Goal: Transaction & Acquisition: Purchase product/service

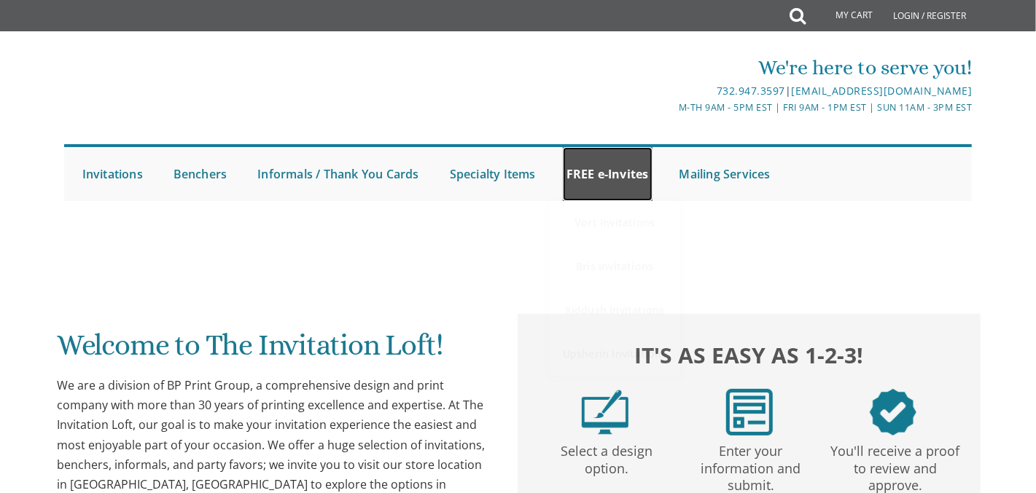
click at [622, 180] on link "FREE e-Invites" at bounding box center [608, 174] width 90 height 54
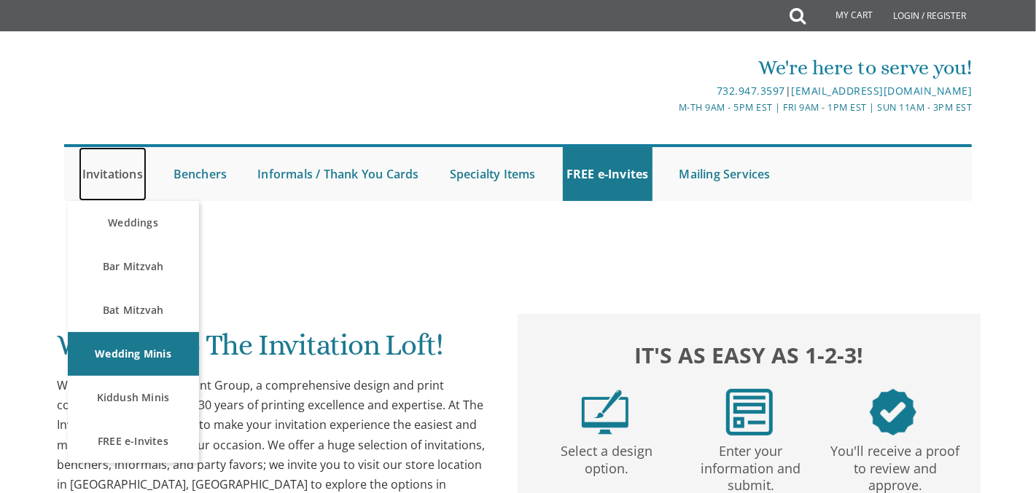
click at [128, 183] on link "Invitations" at bounding box center [113, 174] width 68 height 54
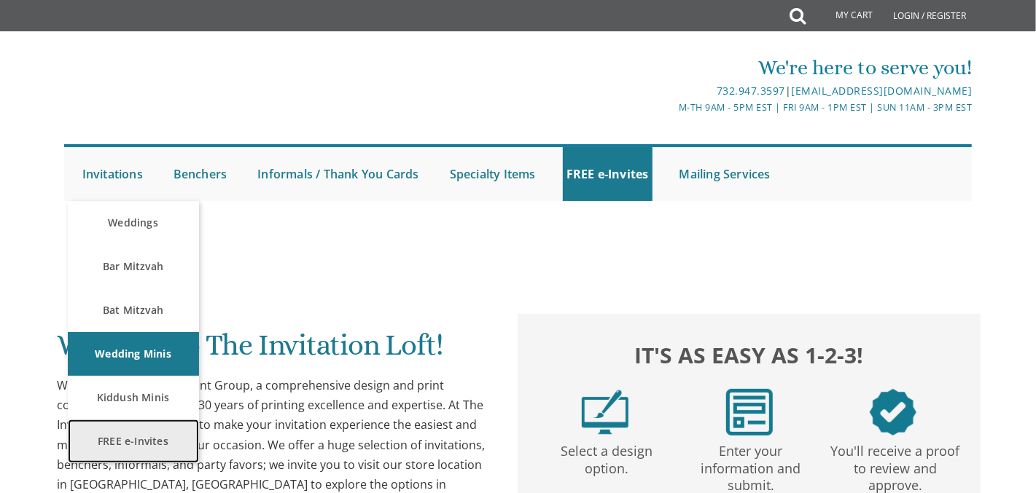
click at [118, 437] on link "FREE e-Invites" at bounding box center [133, 442] width 131 height 44
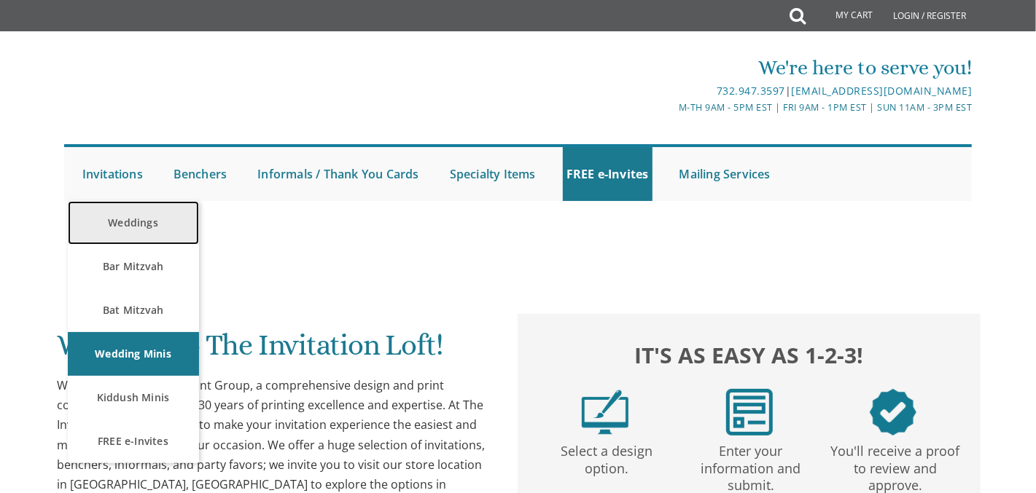
click at [136, 229] on link "Weddings" at bounding box center [133, 223] width 131 height 44
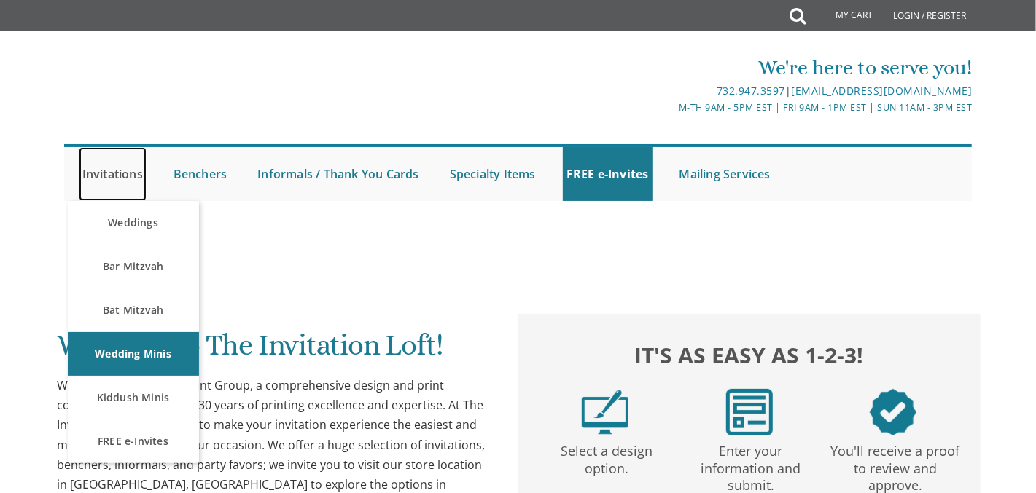
click at [101, 168] on link "Invitations" at bounding box center [113, 174] width 68 height 54
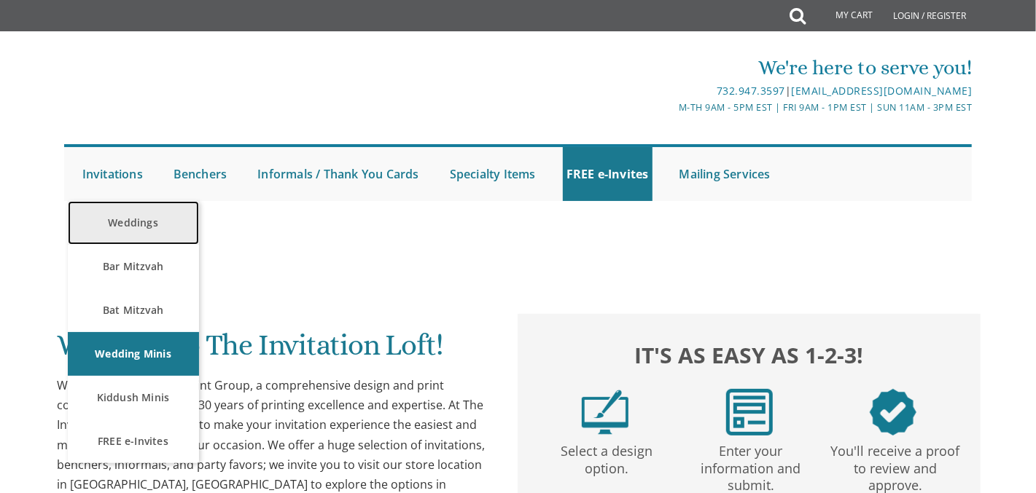
click at [114, 219] on link "Weddings" at bounding box center [133, 223] width 131 height 44
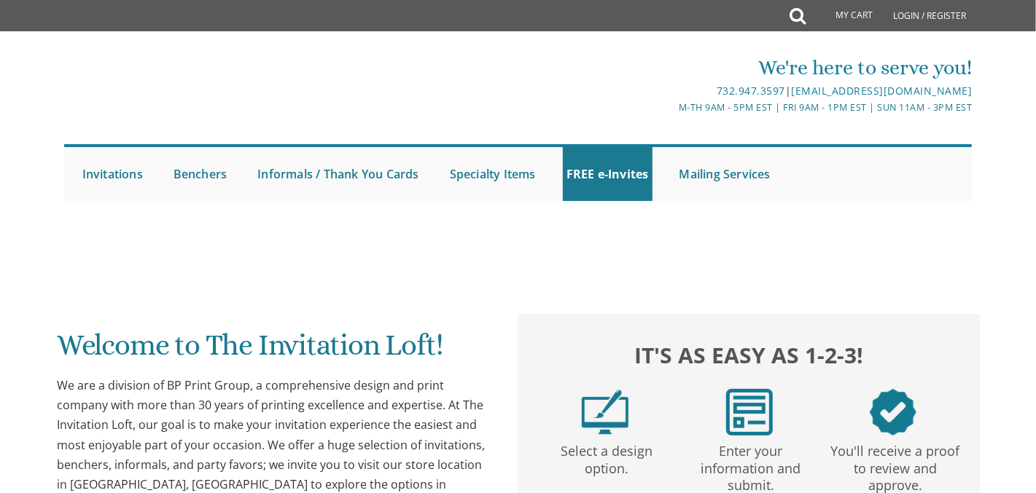
drag, startPoint x: 120, startPoint y: 7, endPoint x: 622, endPoint y: 59, distance: 504.9
click at [622, 59] on div "We're here to serve you!" at bounding box center [669, 67] width 605 height 29
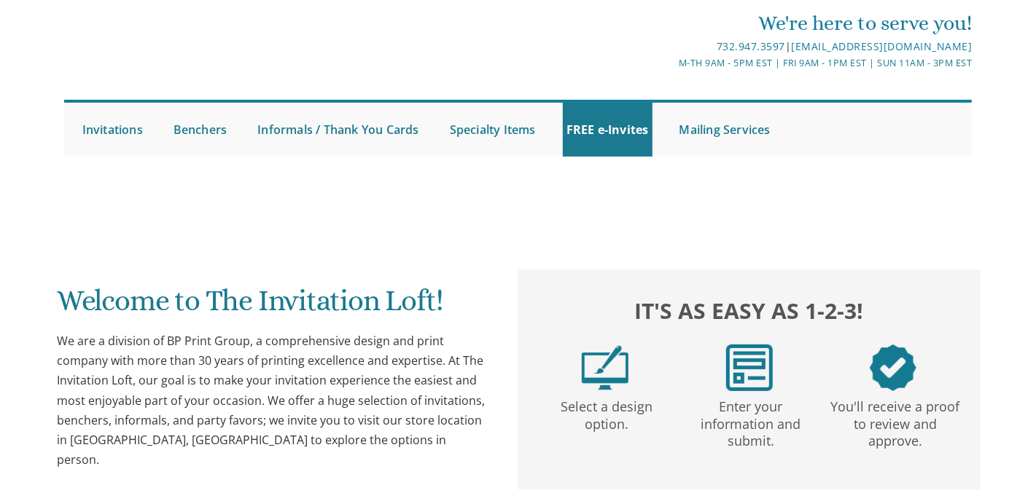
scroll to position [47, 0]
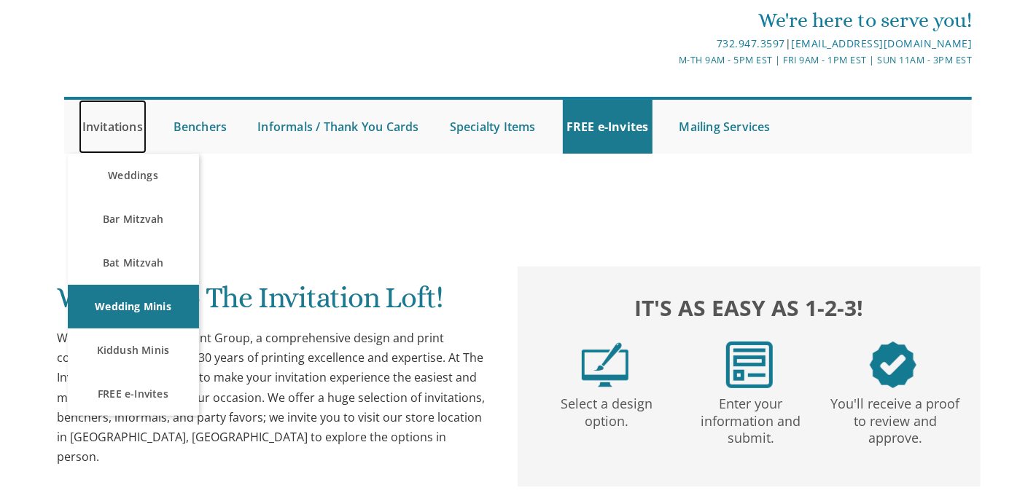
click at [116, 122] on link "Invitations" at bounding box center [113, 127] width 68 height 54
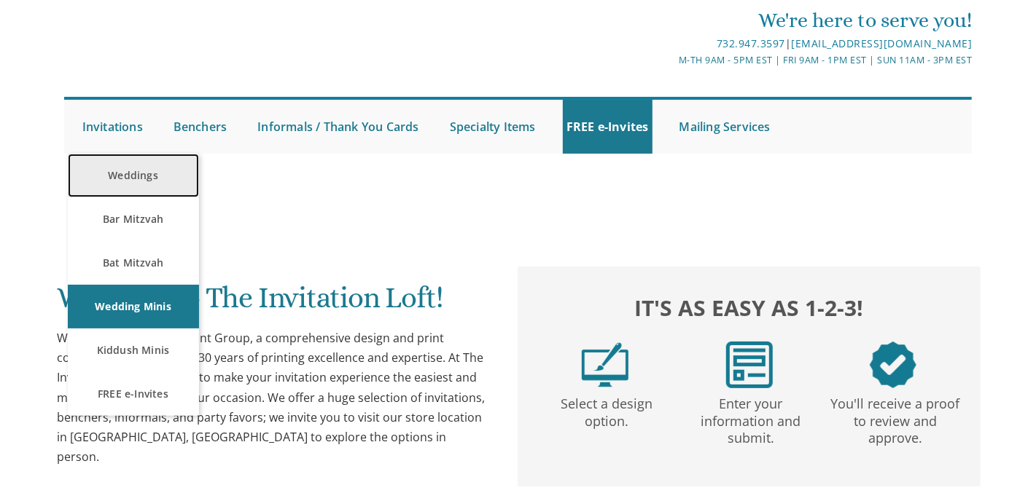
click at [138, 165] on link "Weddings" at bounding box center [133, 176] width 131 height 44
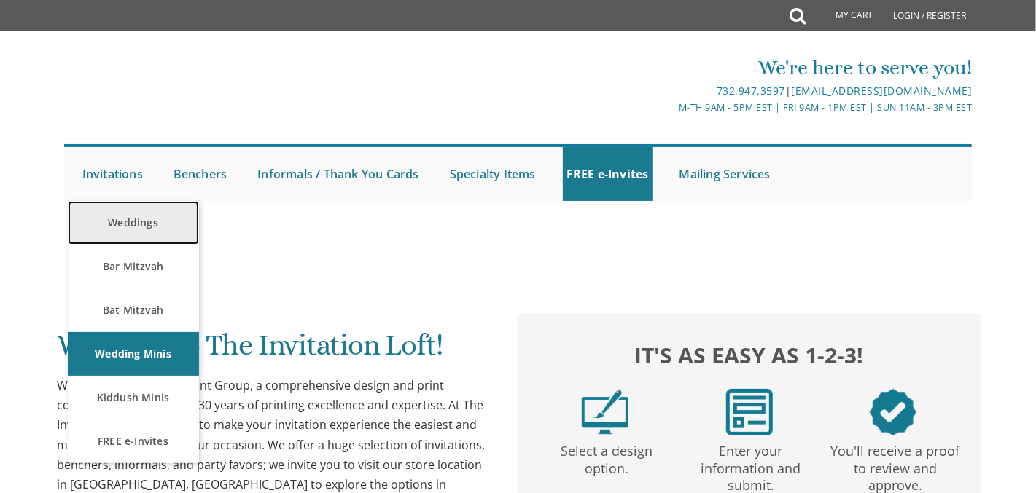
click at [122, 216] on link "Weddings" at bounding box center [133, 223] width 131 height 44
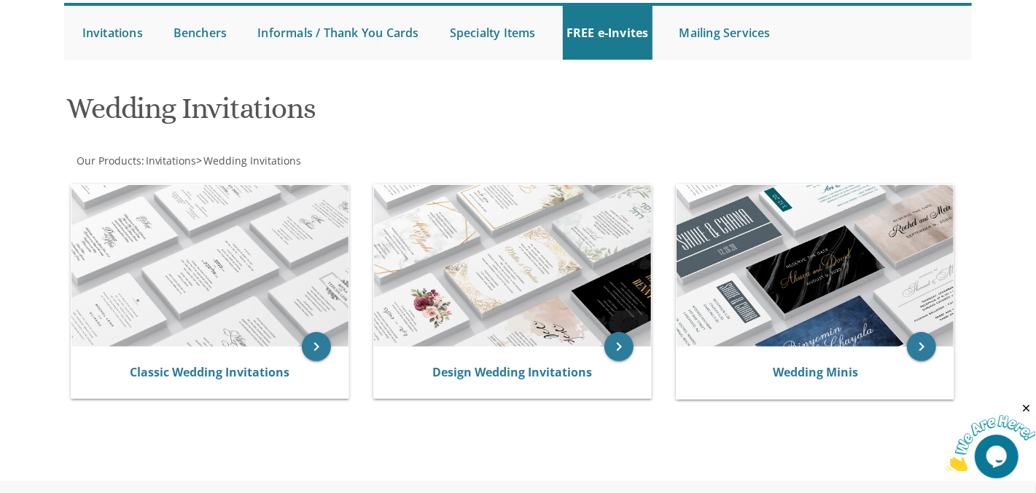
scroll to position [142, 0]
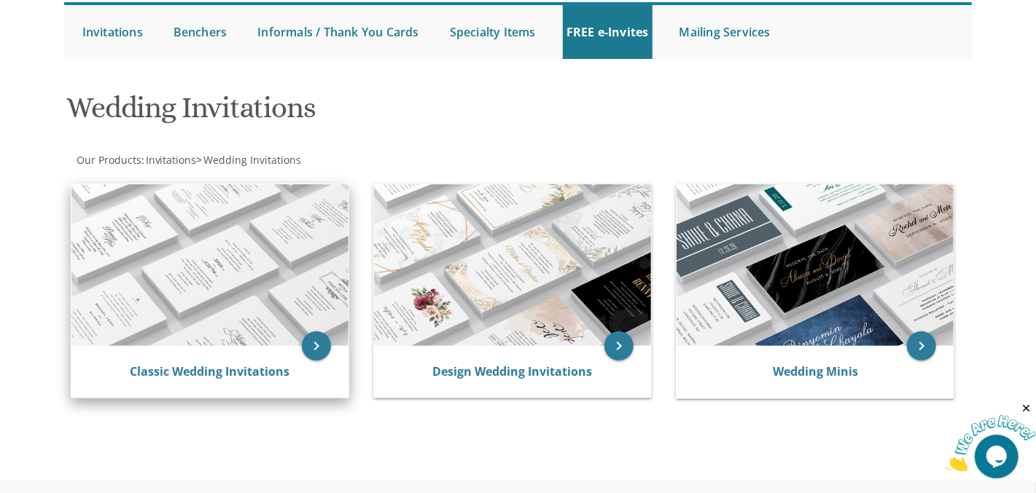
click at [318, 210] on img at bounding box center [209, 265] width 277 height 162
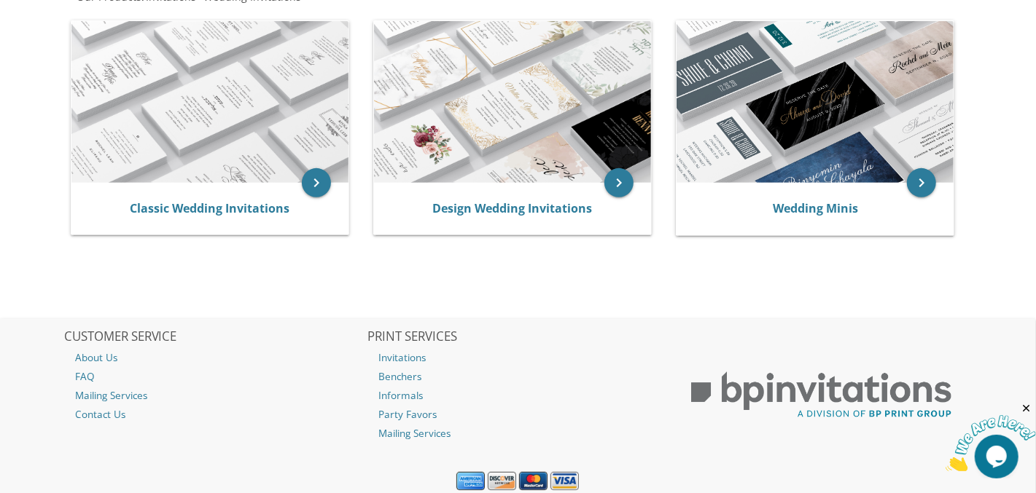
scroll to position [342, 0]
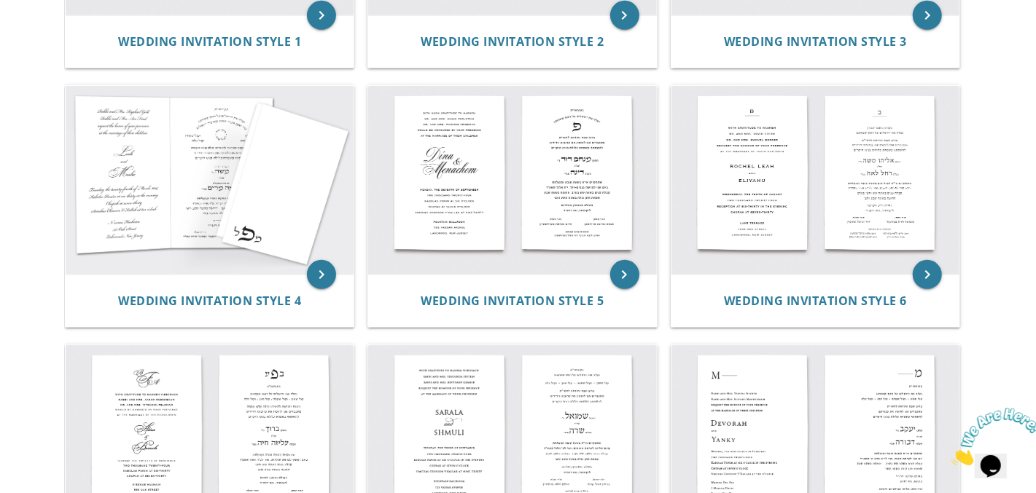
scroll to position [514, 0]
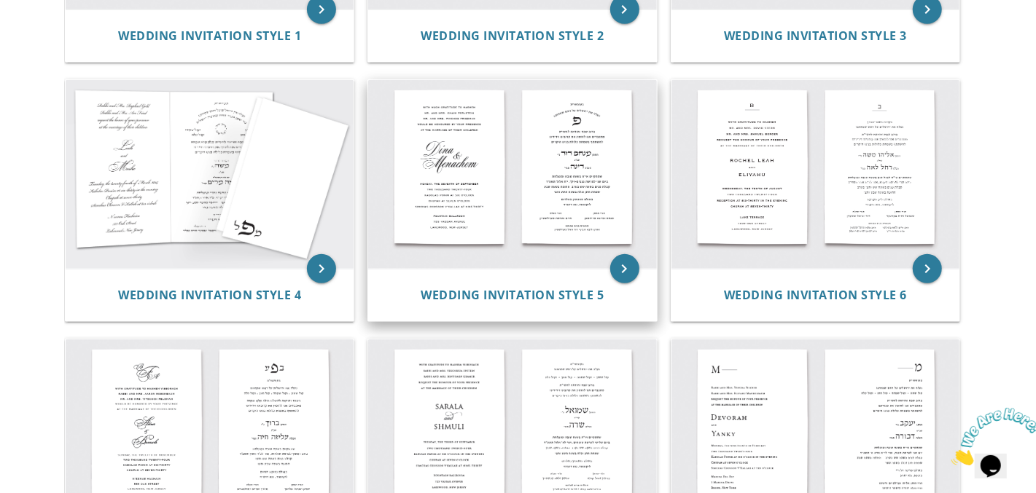
click at [516, 253] on img at bounding box center [512, 175] width 288 height 190
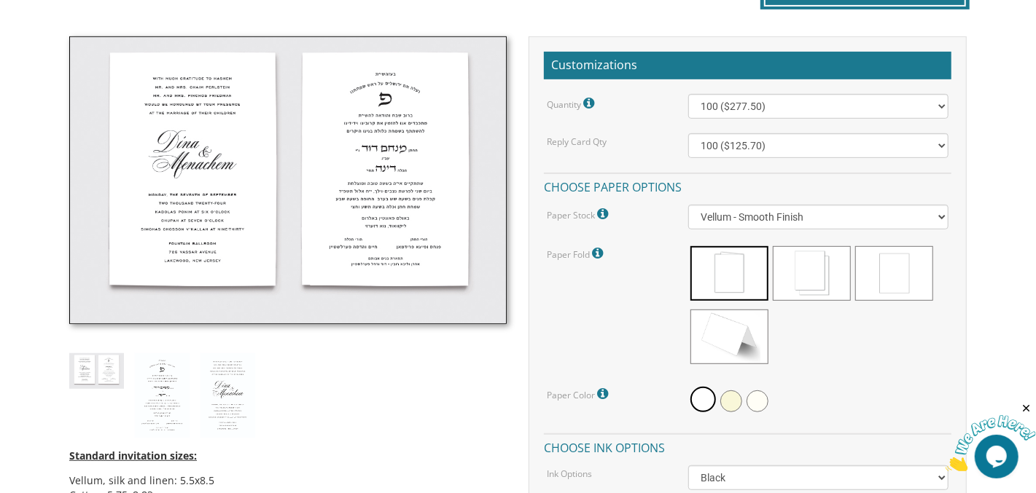
scroll to position [401, 0]
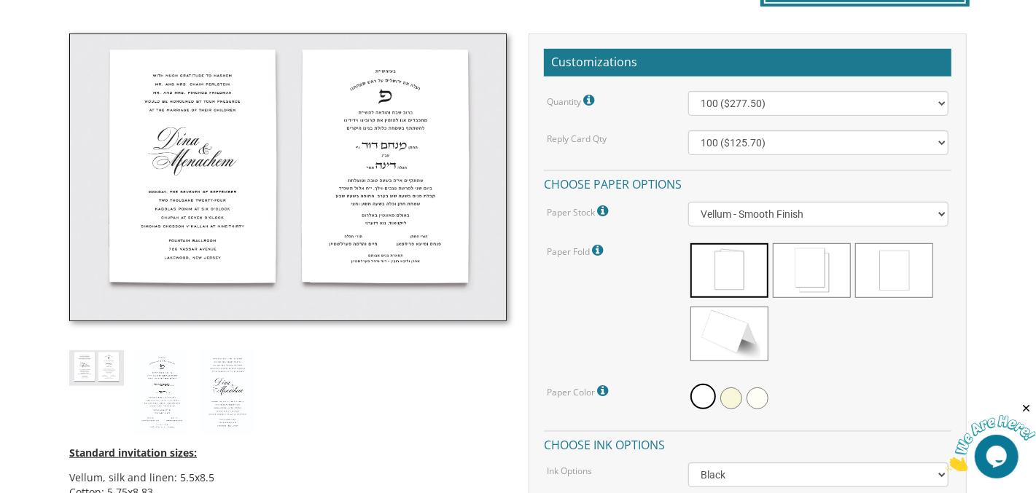
click at [93, 354] on img at bounding box center [96, 369] width 55 height 36
click at [163, 399] on img at bounding box center [162, 393] width 55 height 85
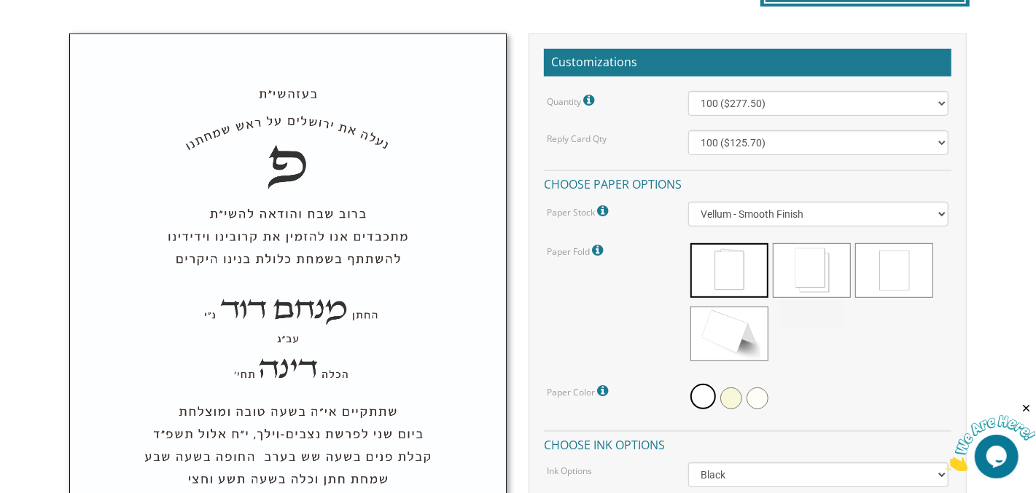
scroll to position [0, 0]
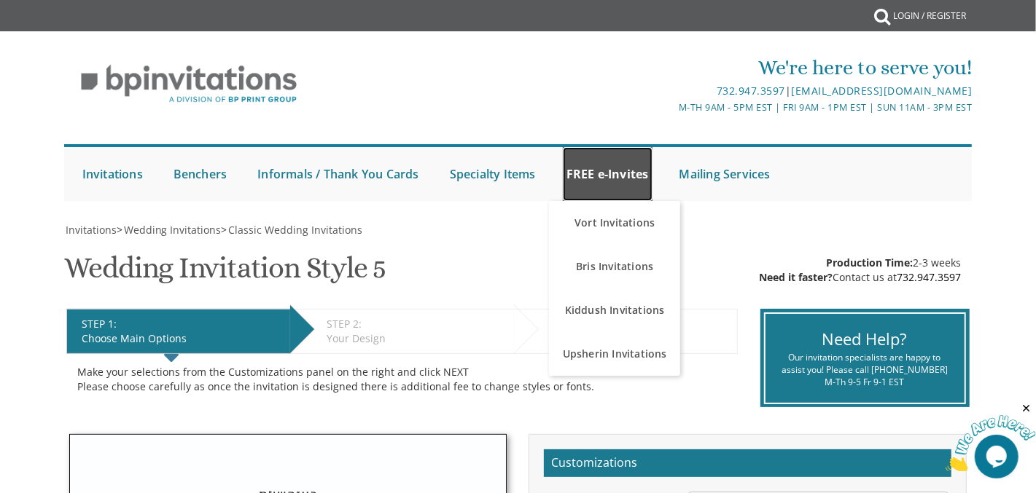
click at [609, 168] on link "FREE e-Invites" at bounding box center [608, 174] width 90 height 54
